Goal: Task Accomplishment & Management: Use online tool/utility

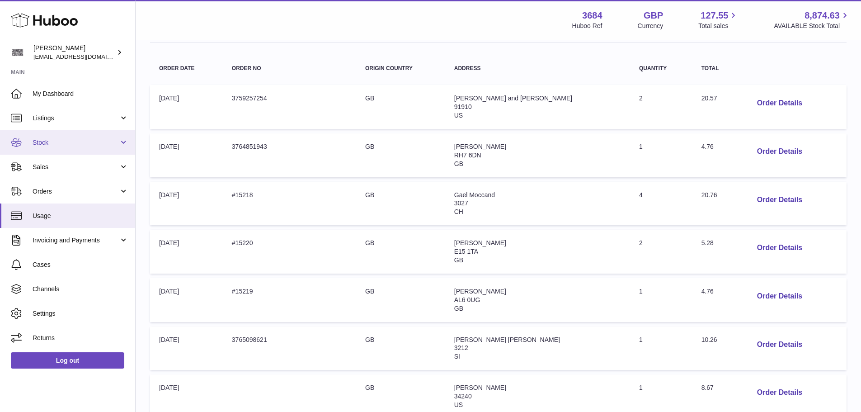
click at [81, 149] on link "Stock" at bounding box center [67, 142] width 135 height 24
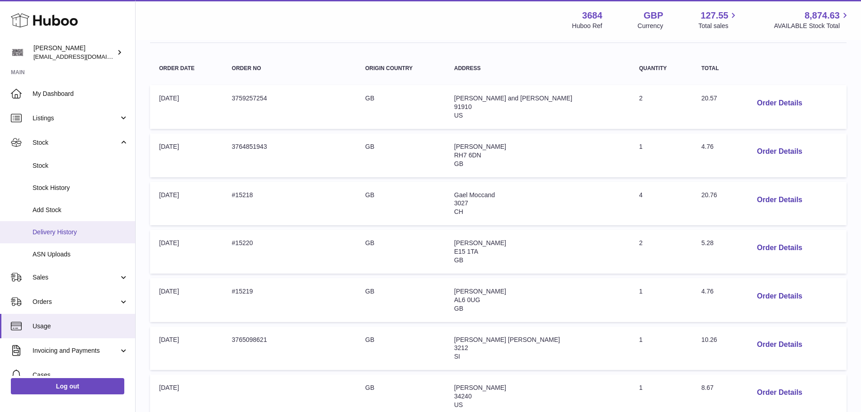
click at [72, 226] on link "Delivery History" at bounding box center [67, 232] width 135 height 22
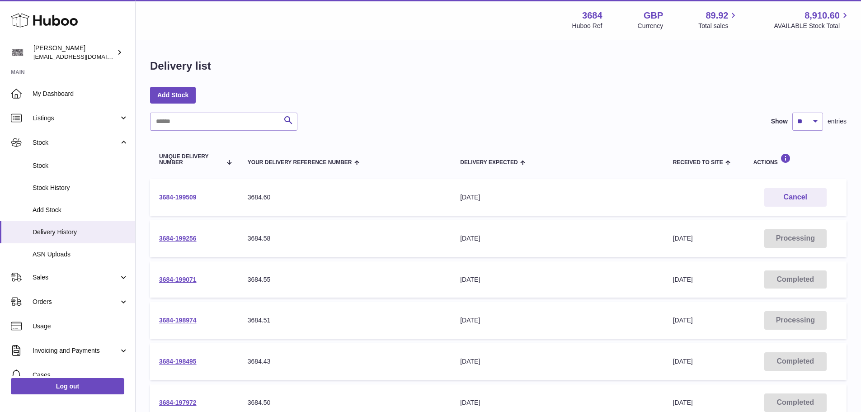
click at [172, 197] on link "3684-199509" at bounding box center [178, 196] width 38 height 7
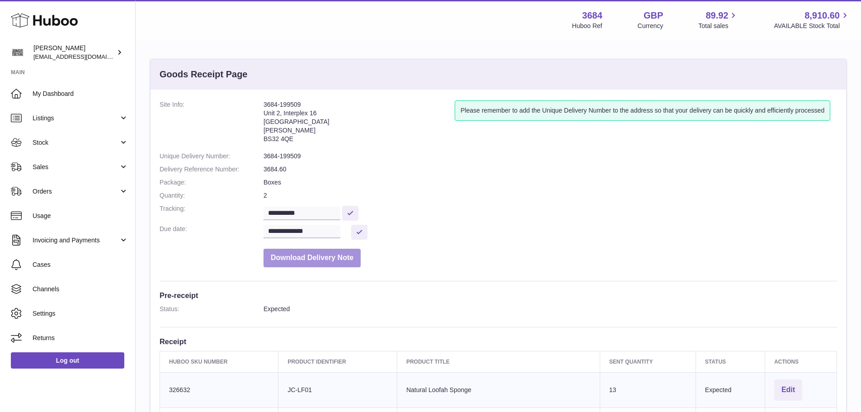
click at [330, 261] on button "Download Delivery Note" at bounding box center [311, 258] width 97 height 19
